Goal: Browse casually

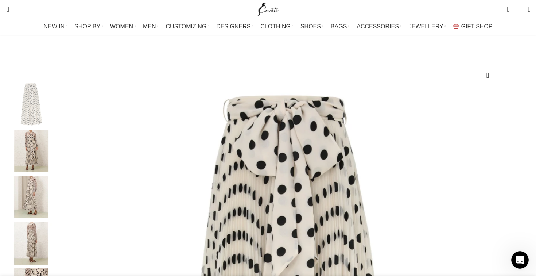
scroll to position [77, 0]
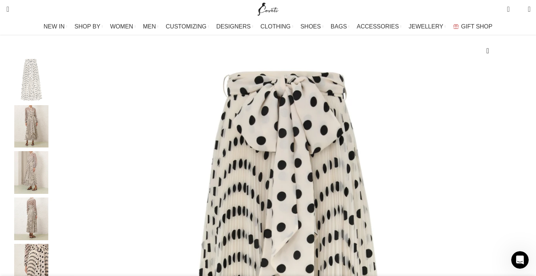
click at [54, 142] on img "2 / 9" at bounding box center [31, 126] width 45 height 43
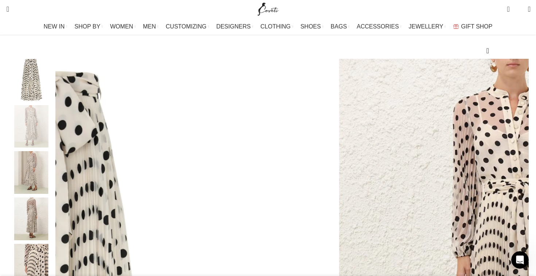
scroll to position [124, 0]
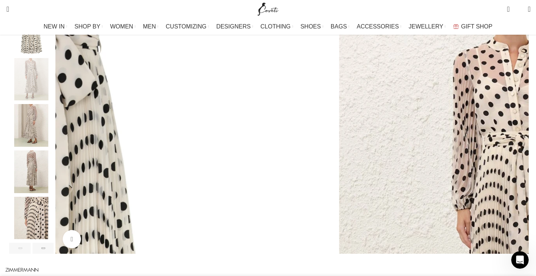
click at [54, 144] on img "3 / 9" at bounding box center [31, 125] width 45 height 43
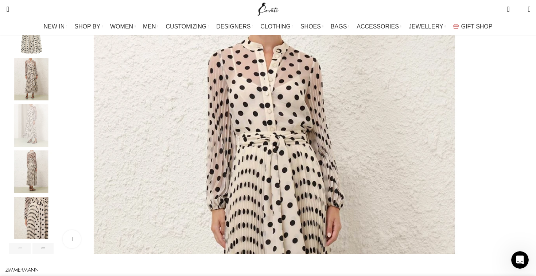
click at [54, 173] on img "4 / 9" at bounding box center [31, 171] width 45 height 43
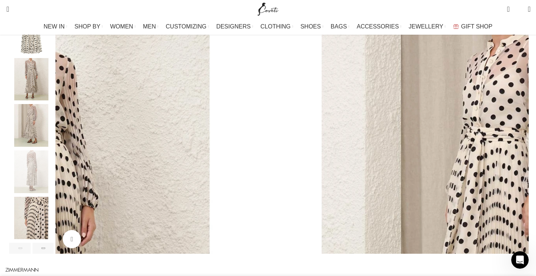
click at [54, 215] on img "5 / 9" at bounding box center [31, 218] width 45 height 43
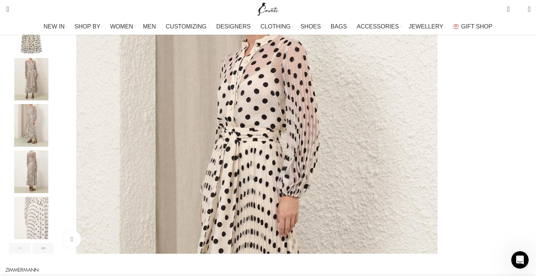
scroll to position [137, 0]
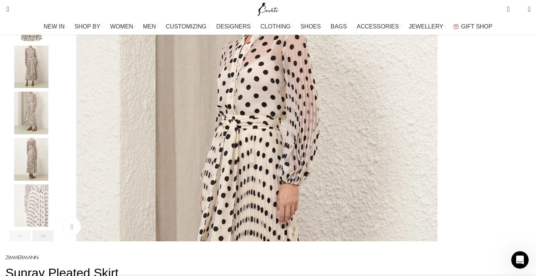
click at [54, 241] on div "Next slide" at bounding box center [43, 235] width 22 height 11
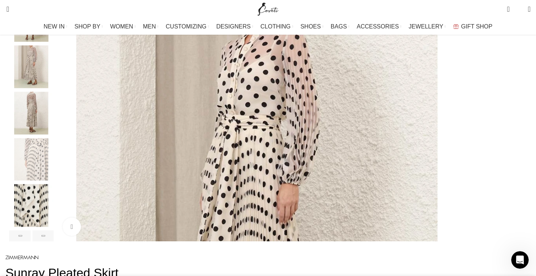
click at [54, 214] on img "6 / 9" at bounding box center [31, 205] width 45 height 43
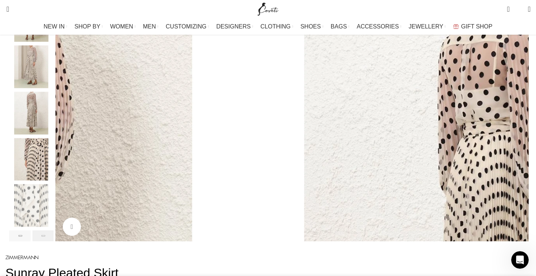
click at [54, 241] on div "Next slide" at bounding box center [43, 235] width 22 height 11
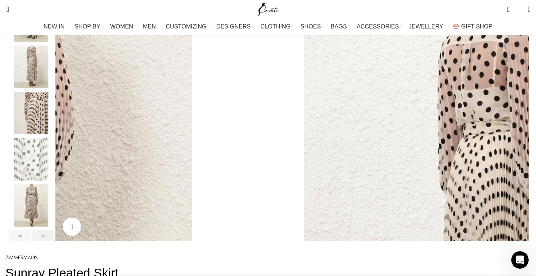
click at [54, 241] on div "Next slide" at bounding box center [43, 235] width 22 height 11
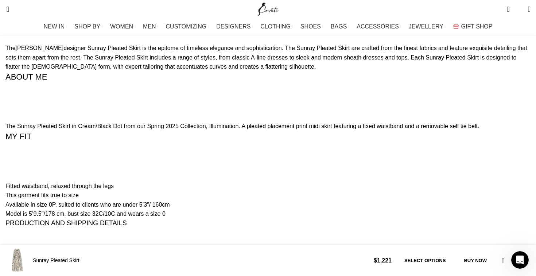
scroll to position [628, 0]
